Goal: Transaction & Acquisition: Subscribe to service/newsletter

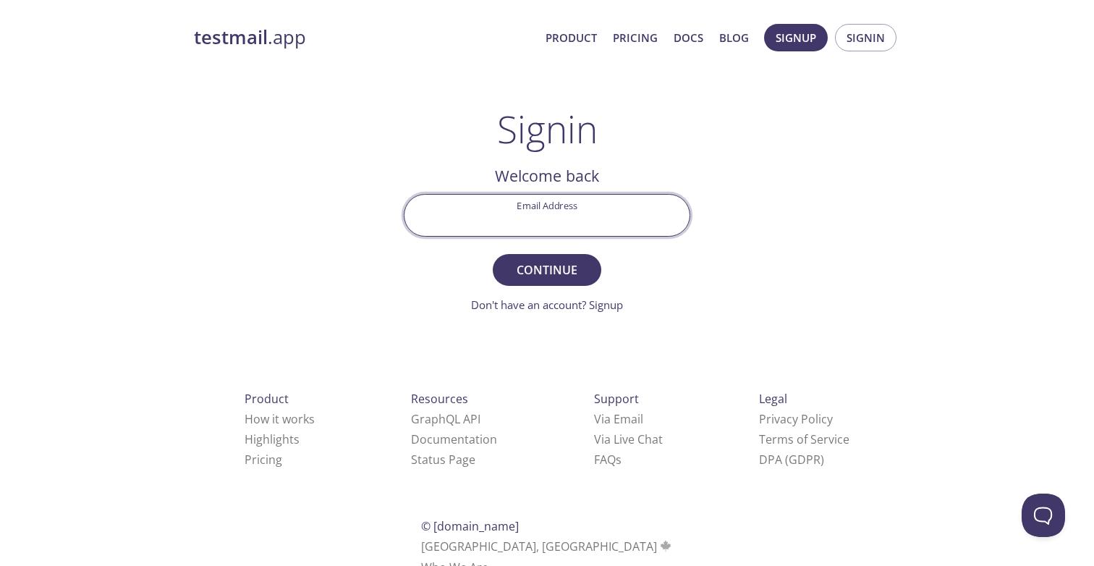
click at [598, 206] on input "Email Address" at bounding box center [546, 215] width 285 height 41
type input "[PERSON_NAME][EMAIL_ADDRESS][PERSON_NAME][DOMAIN_NAME]"
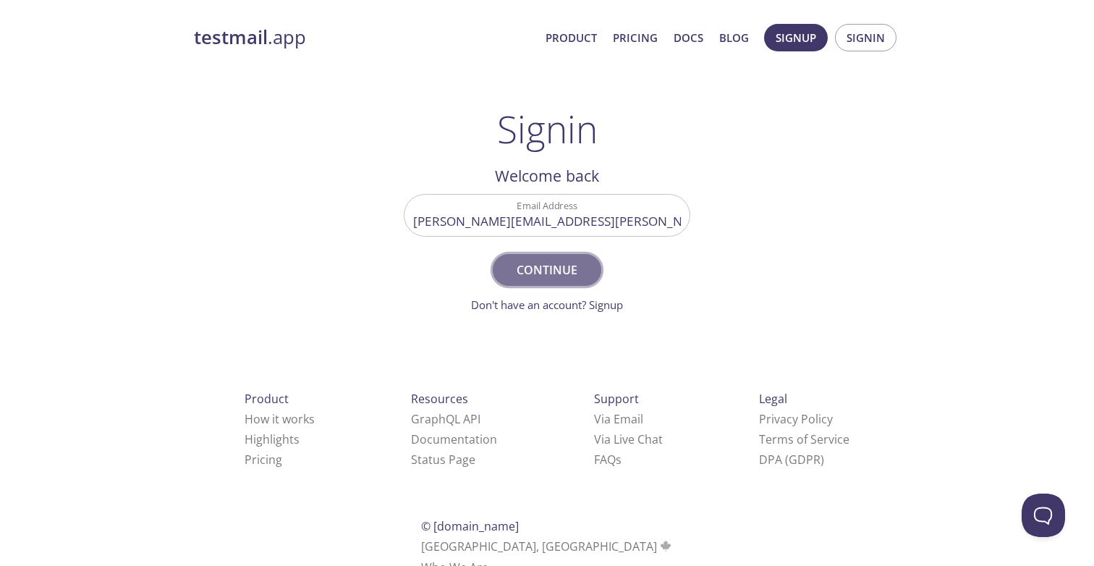
click at [550, 274] on span "Continue" at bounding box center [547, 270] width 77 height 20
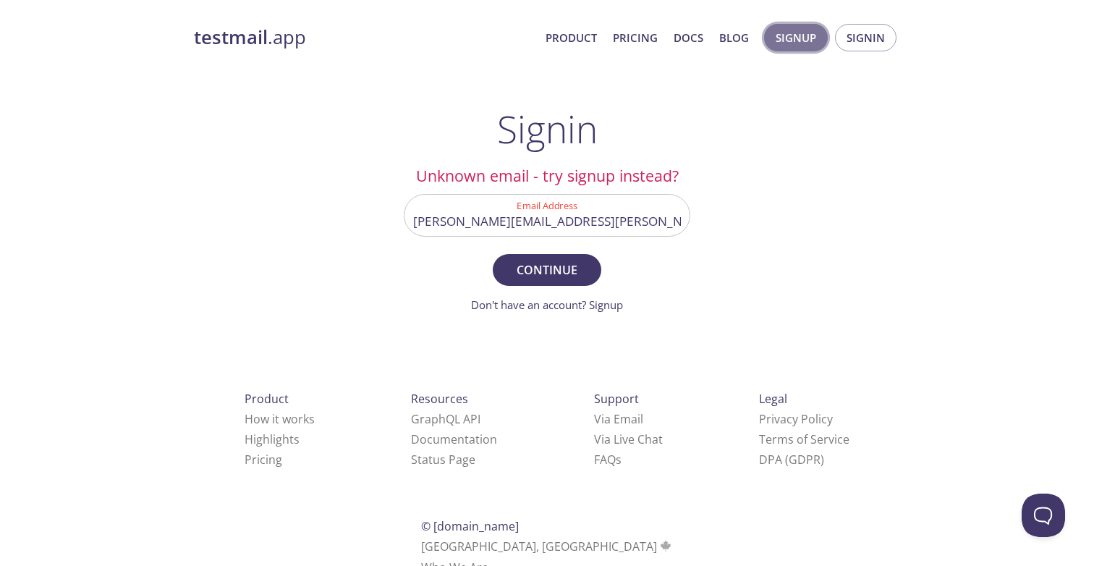
click at [809, 37] on span "Signup" at bounding box center [796, 37] width 41 height 19
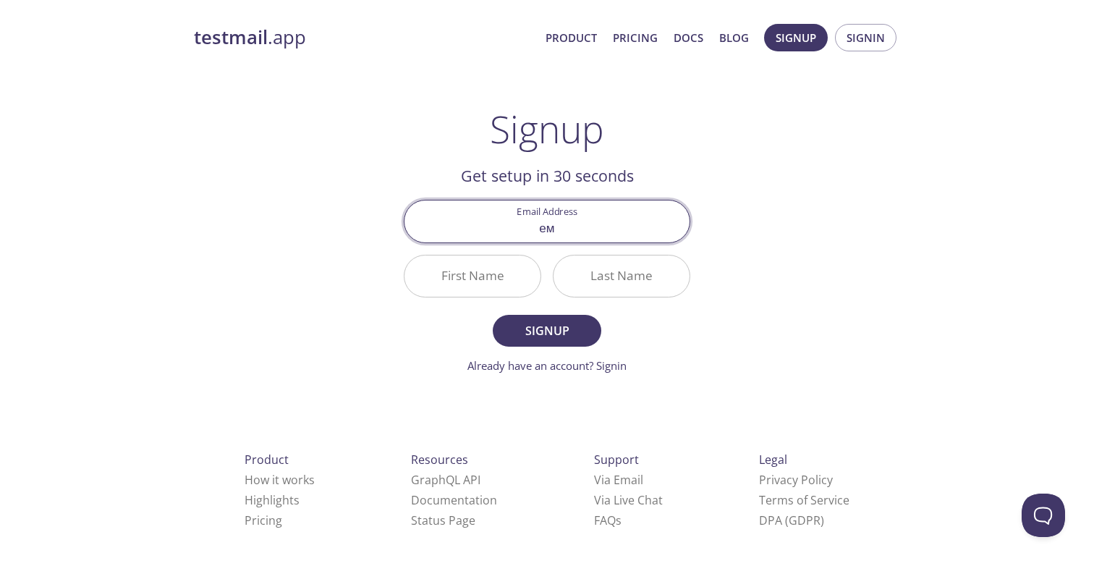
type input "е"
type input "e"
type input "[PERSON_NAME][EMAIL_ADDRESS][PERSON_NAME][DOMAIN_NAME]"
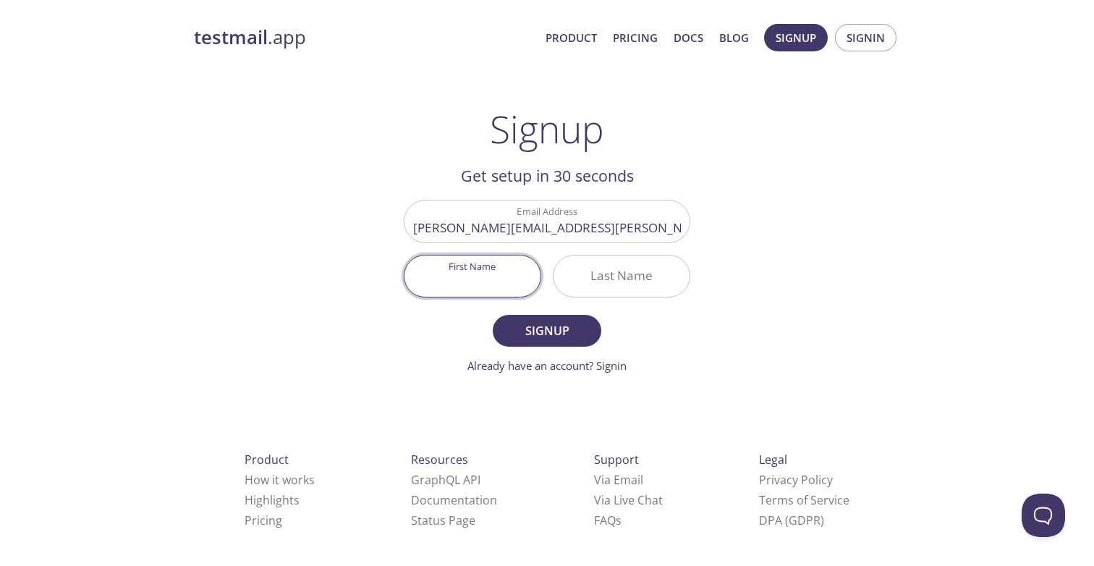
click at [481, 283] on input "First Name" at bounding box center [472, 275] width 136 height 41
type input "[PERSON_NAME]"
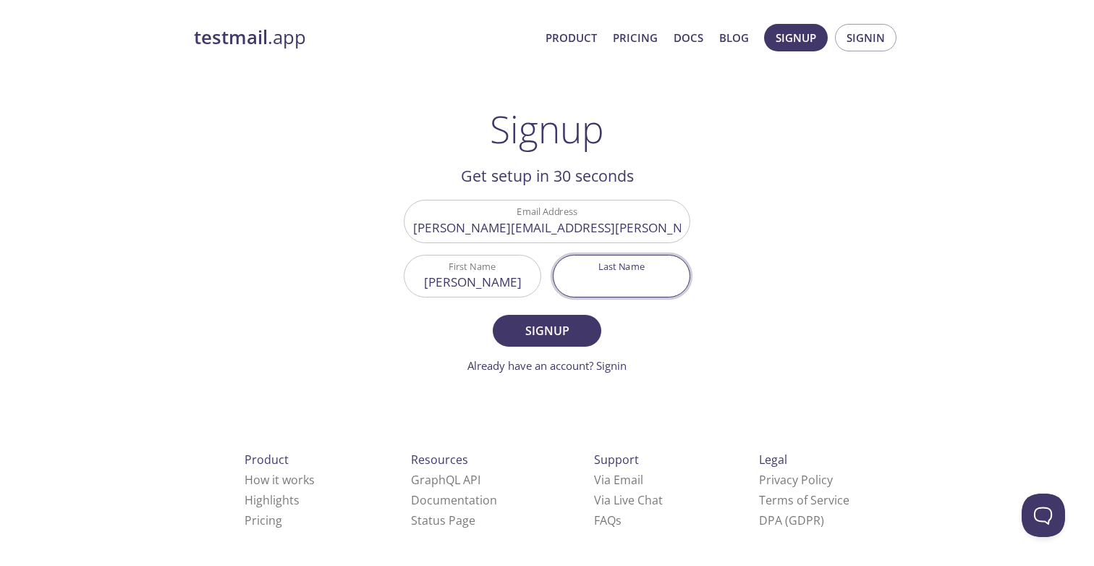
click at [642, 270] on input "Last Name" at bounding box center [622, 275] width 136 height 41
click at [606, 286] on input "todorova" at bounding box center [622, 275] width 136 height 41
type input "[PERSON_NAME]"
click at [570, 339] on span "Signup" at bounding box center [547, 331] width 77 height 20
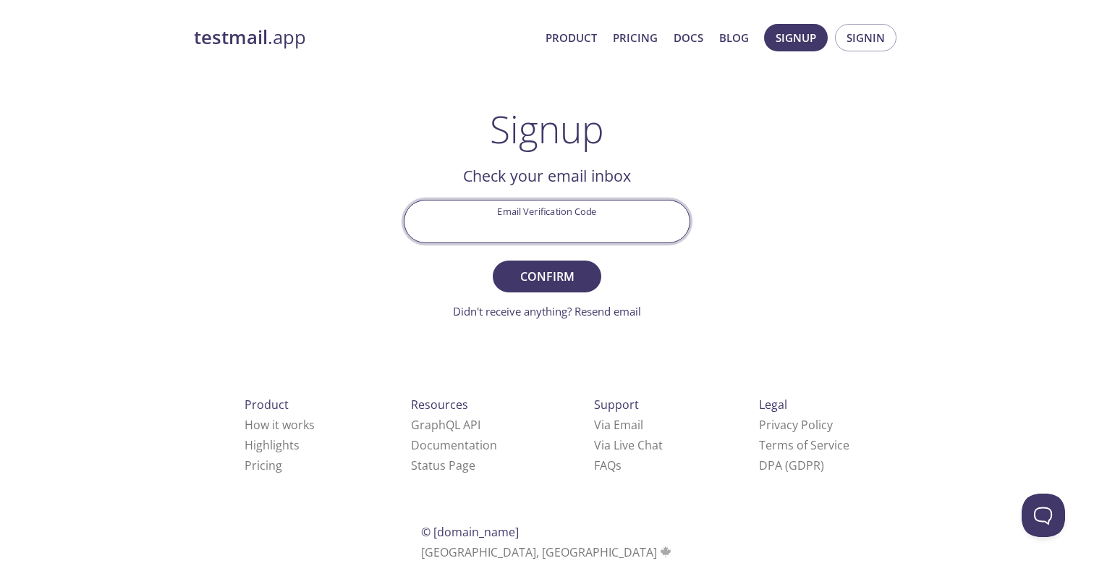
click at [561, 222] on input "Email Verification Code" at bounding box center [546, 220] width 285 height 41
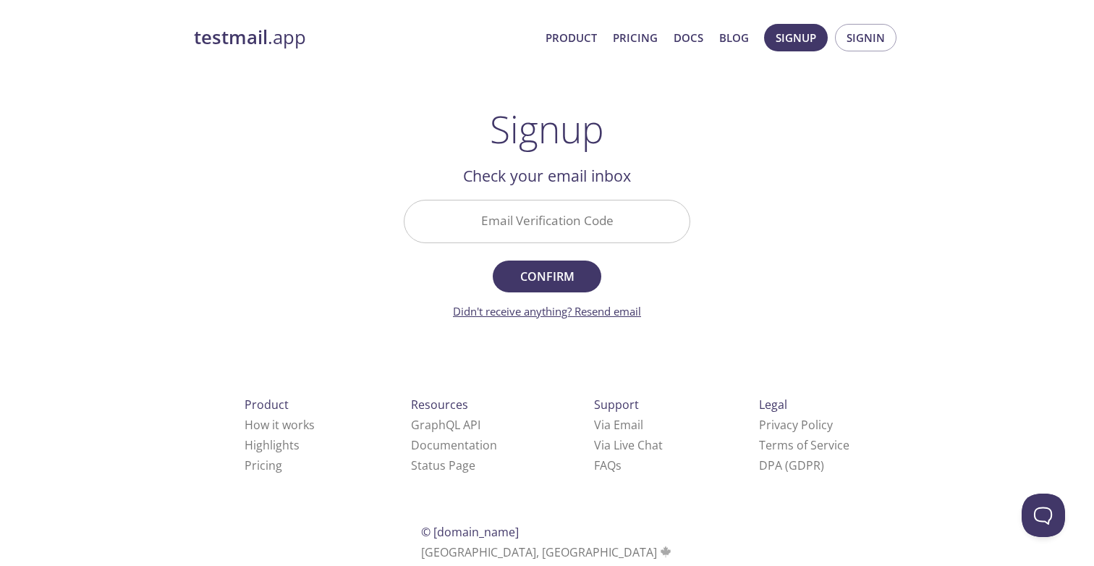
click at [585, 318] on link "Didn't receive anything? Resend email" at bounding box center [547, 311] width 188 height 14
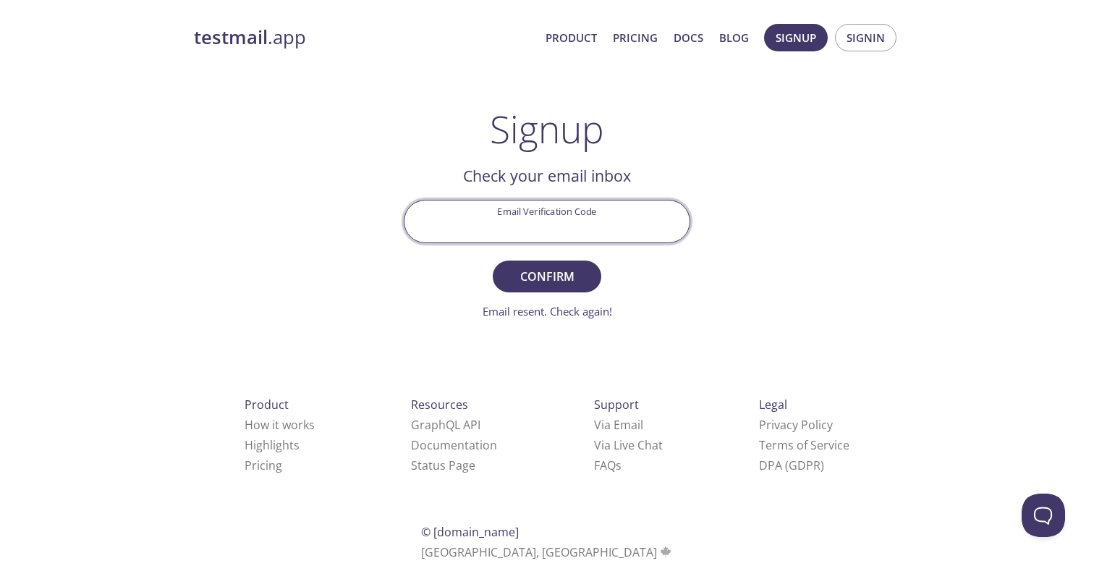
click at [607, 229] on input "Email Verification Code" at bounding box center [546, 220] width 285 height 41
